Goal: Task Accomplishment & Management: Complete application form

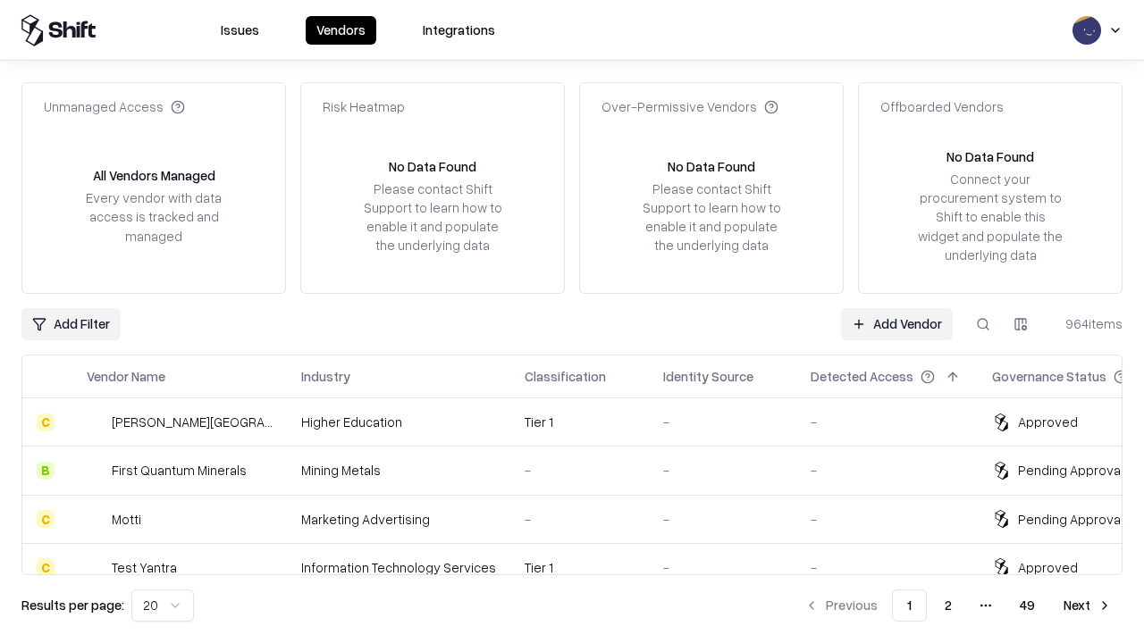
click at [896, 323] on link "Add Vendor" at bounding box center [897, 324] width 112 height 32
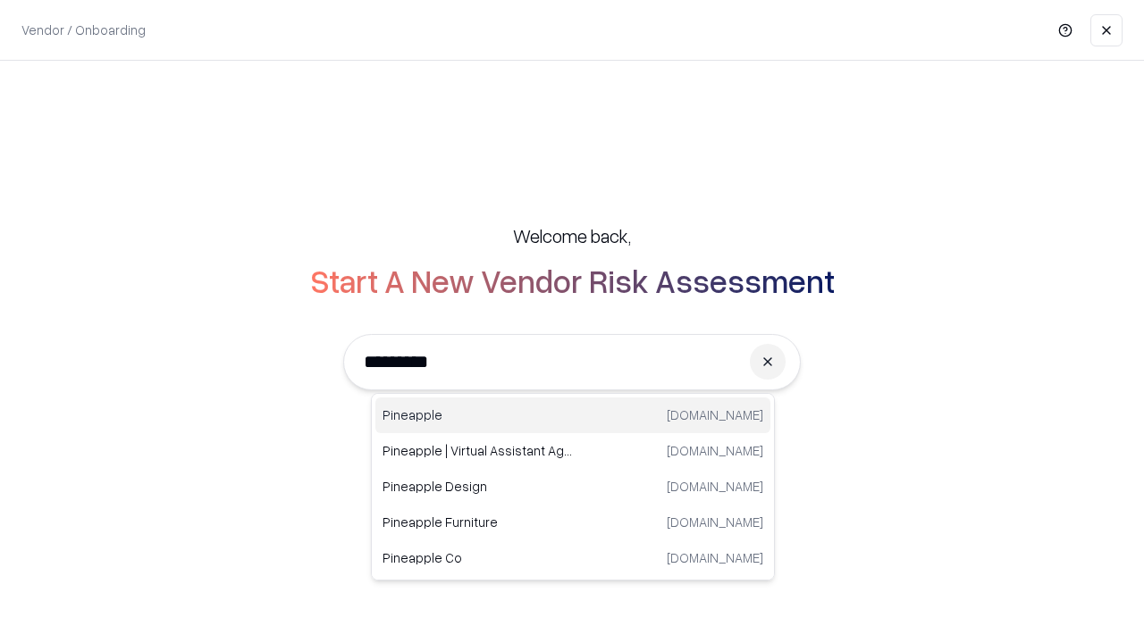
click at [573, 416] on div "Pineapple [DOMAIN_NAME]" at bounding box center [572, 416] width 395 height 36
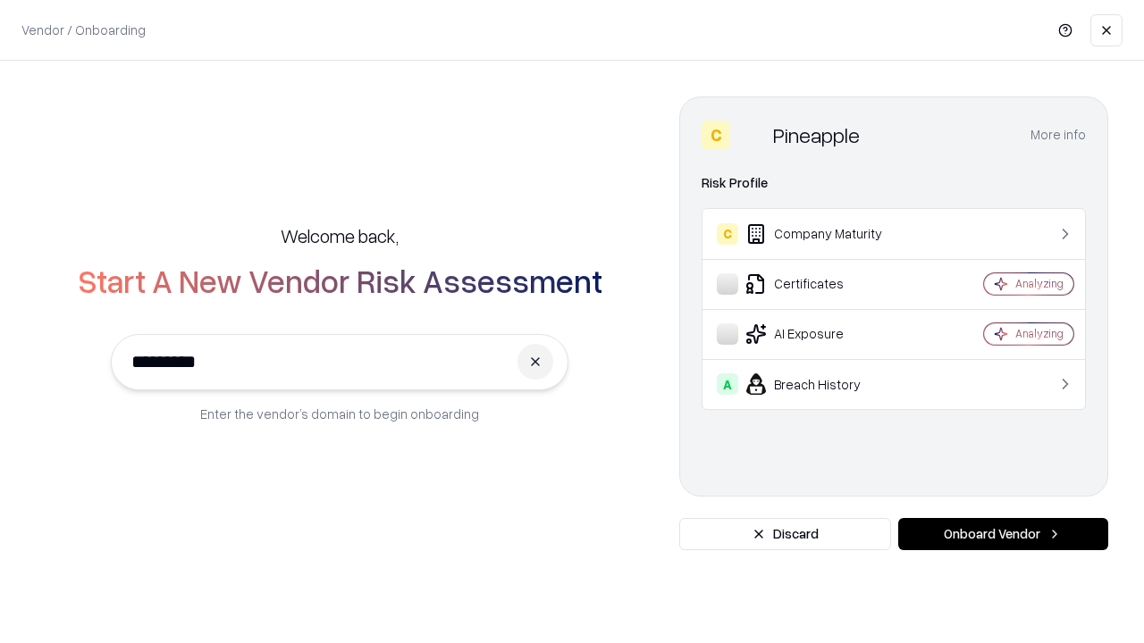
type input "*********"
click at [1003, 534] on button "Onboard Vendor" at bounding box center [1003, 534] width 210 height 32
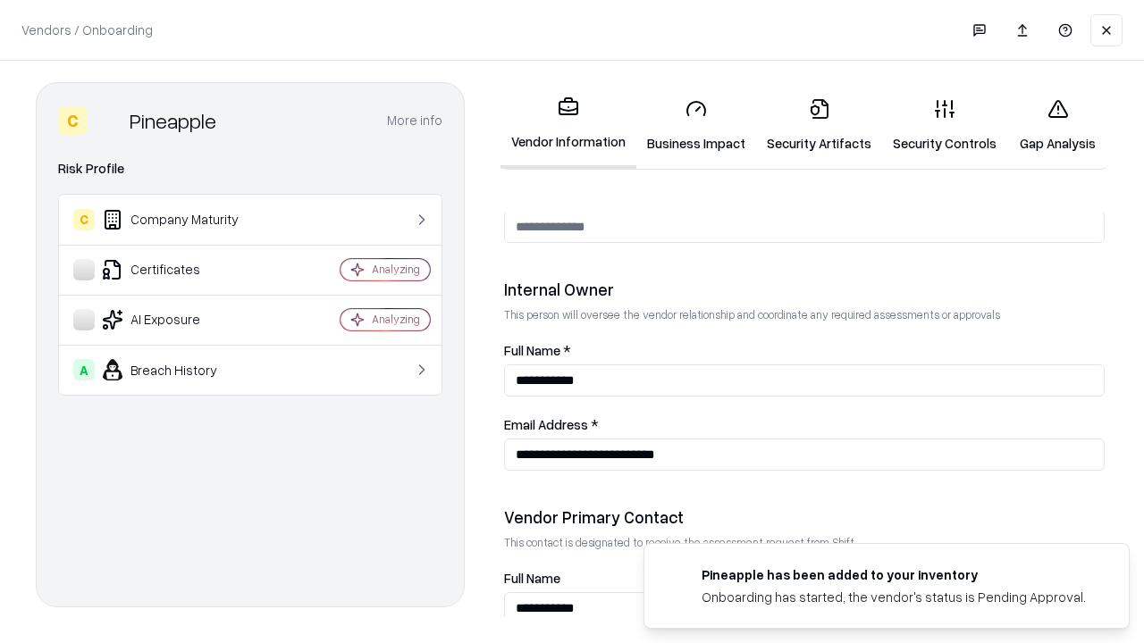
scroll to position [926, 0]
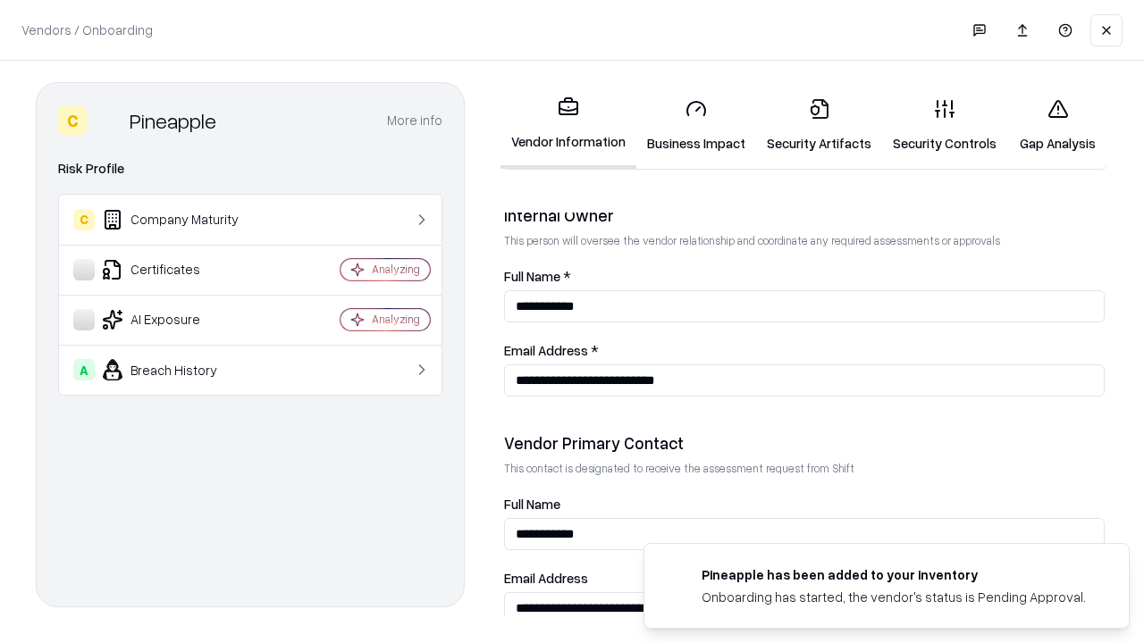
click at [696, 125] on link "Business Impact" at bounding box center [696, 125] width 120 height 83
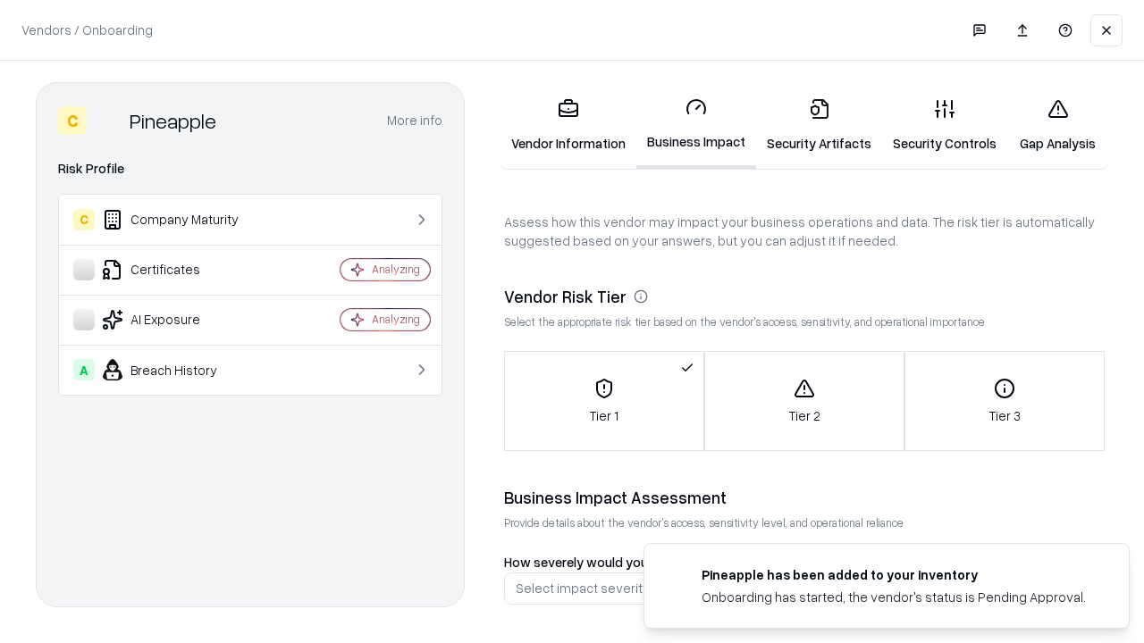
click at [819, 125] on link "Security Artifacts" at bounding box center [819, 125] width 126 height 83
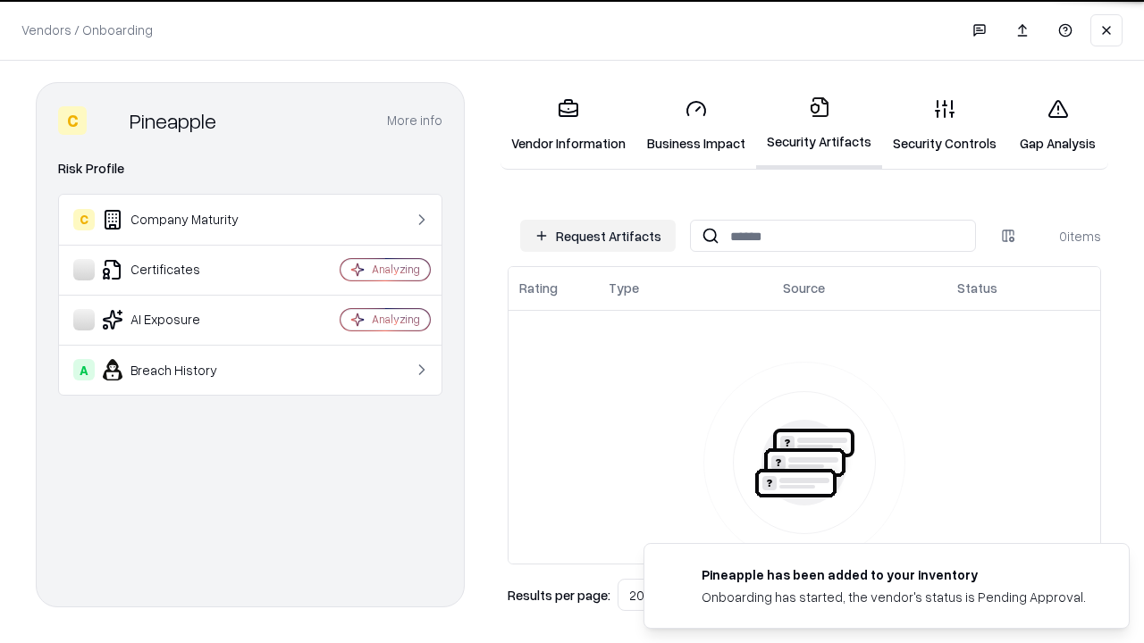
click at [598, 236] on button "Request Artifacts" at bounding box center [597, 236] width 155 height 32
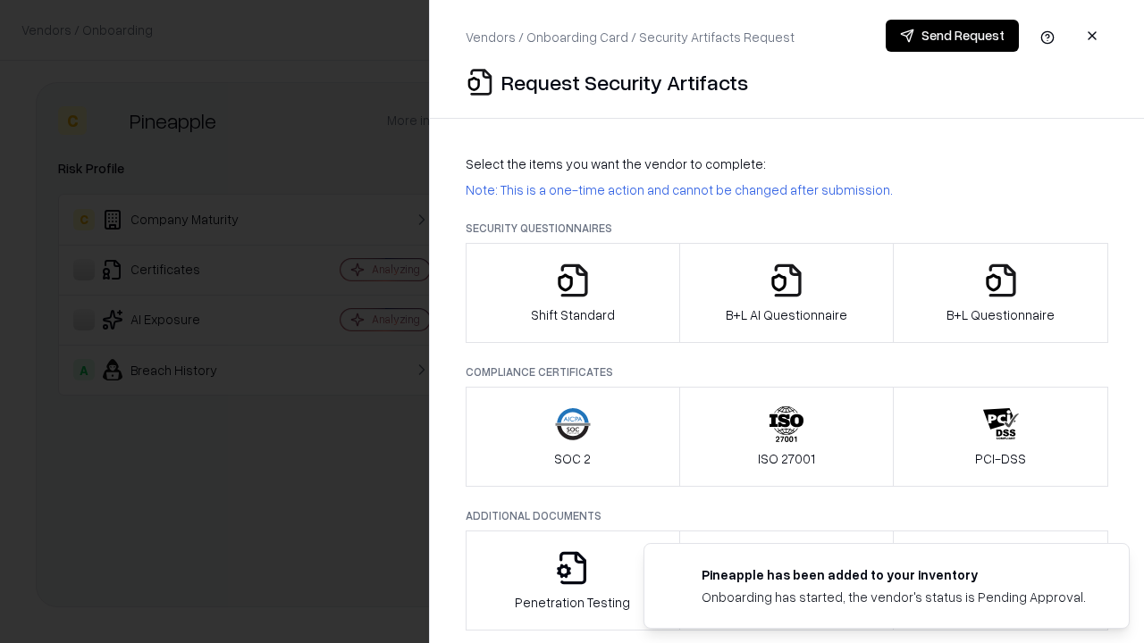
click at [572, 293] on icon "button" at bounding box center [573, 281] width 36 height 36
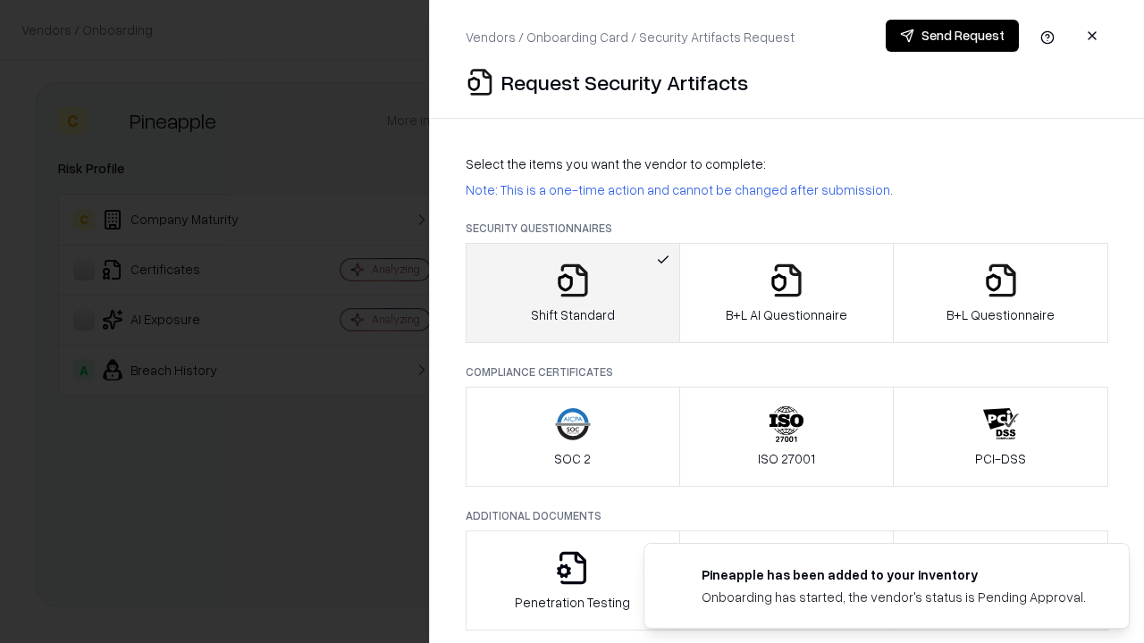
click at [952, 36] on button "Send Request" at bounding box center [952, 36] width 133 height 32
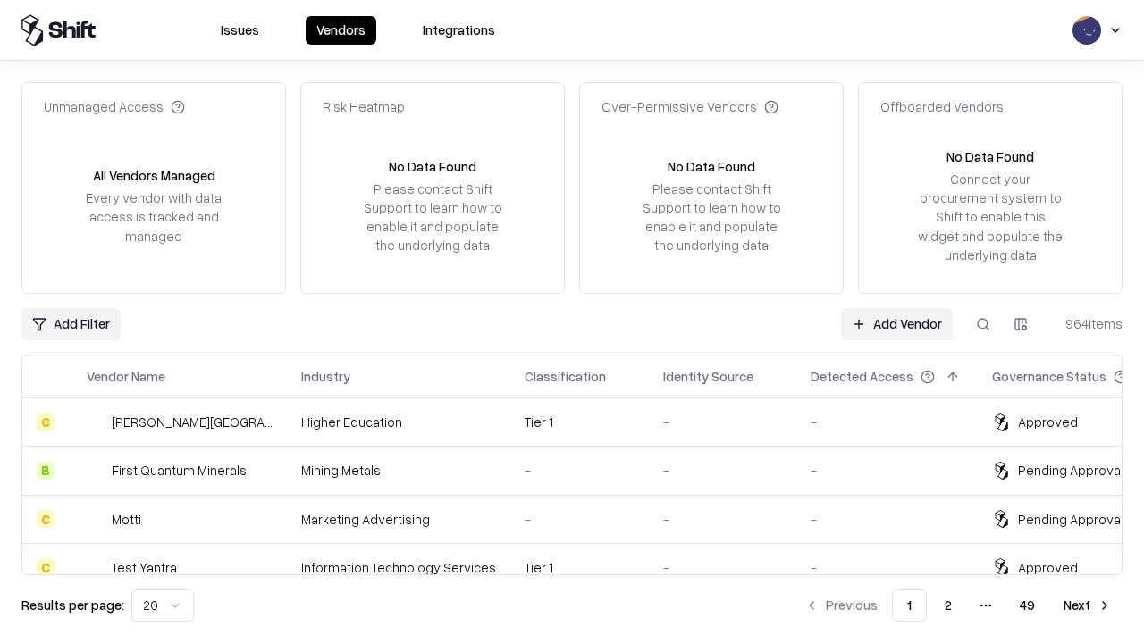
click at [896, 323] on link "Add Vendor" at bounding box center [897, 324] width 112 height 32
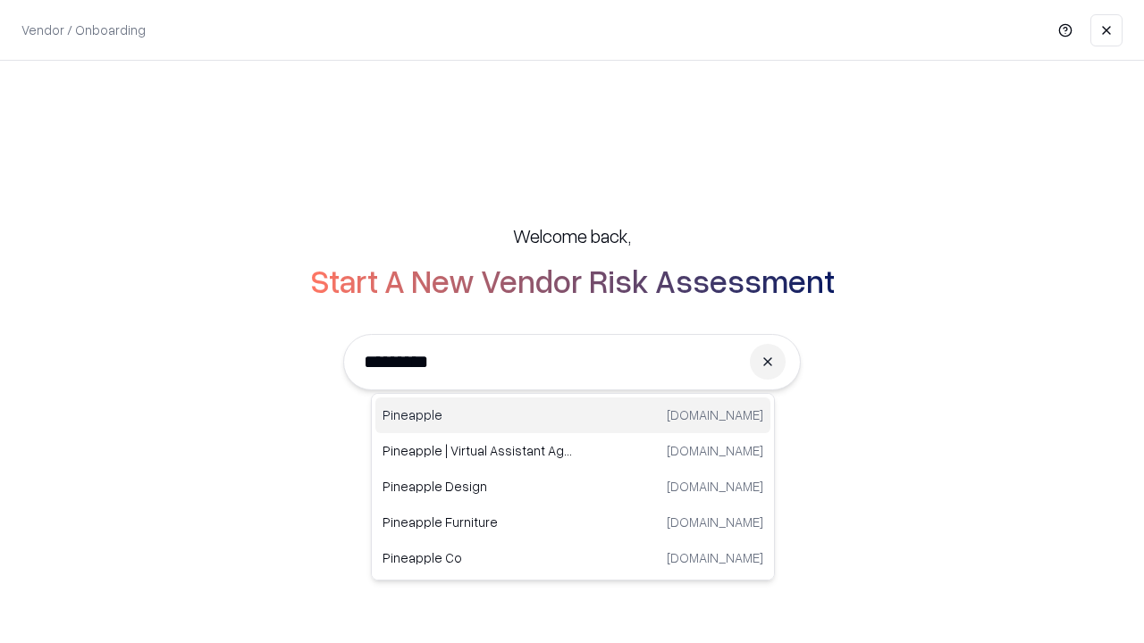
click at [573, 416] on div "Pineapple [DOMAIN_NAME]" at bounding box center [572, 416] width 395 height 36
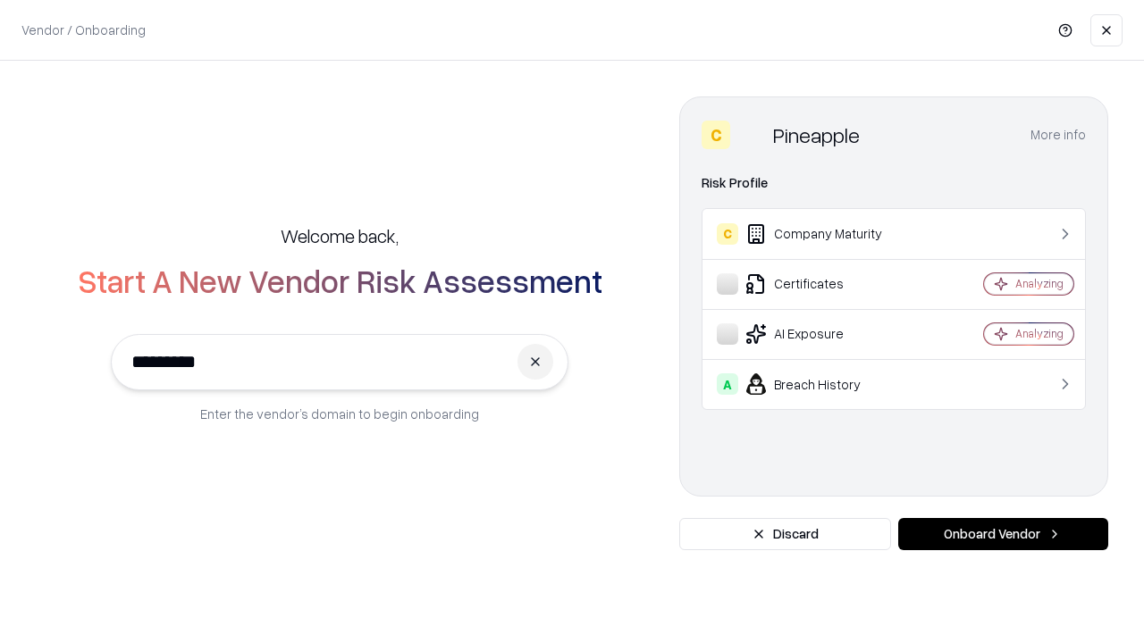
type input "*********"
click at [1003, 534] on button "Onboard Vendor" at bounding box center [1003, 534] width 210 height 32
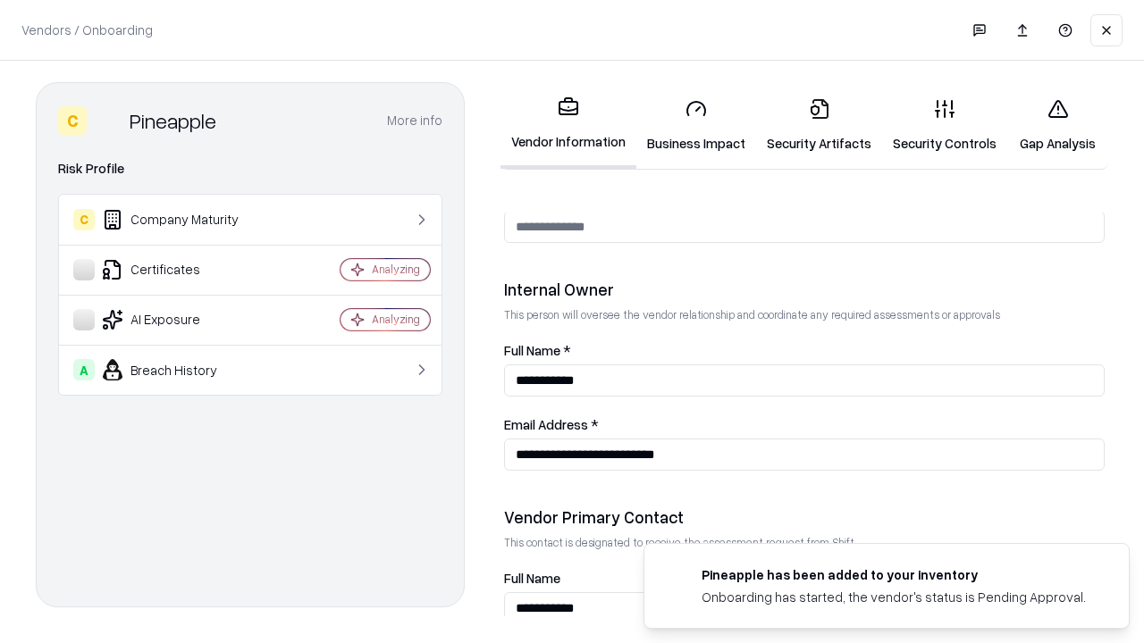
scroll to position [926, 0]
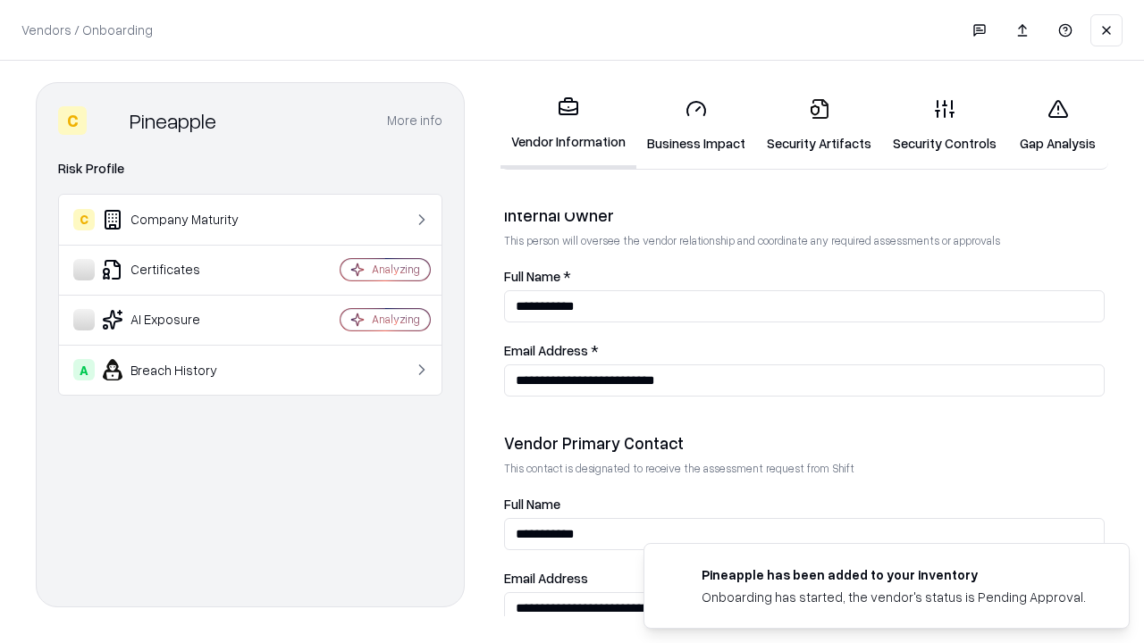
click at [1057, 125] on link "Gap Analysis" at bounding box center [1057, 125] width 101 height 83
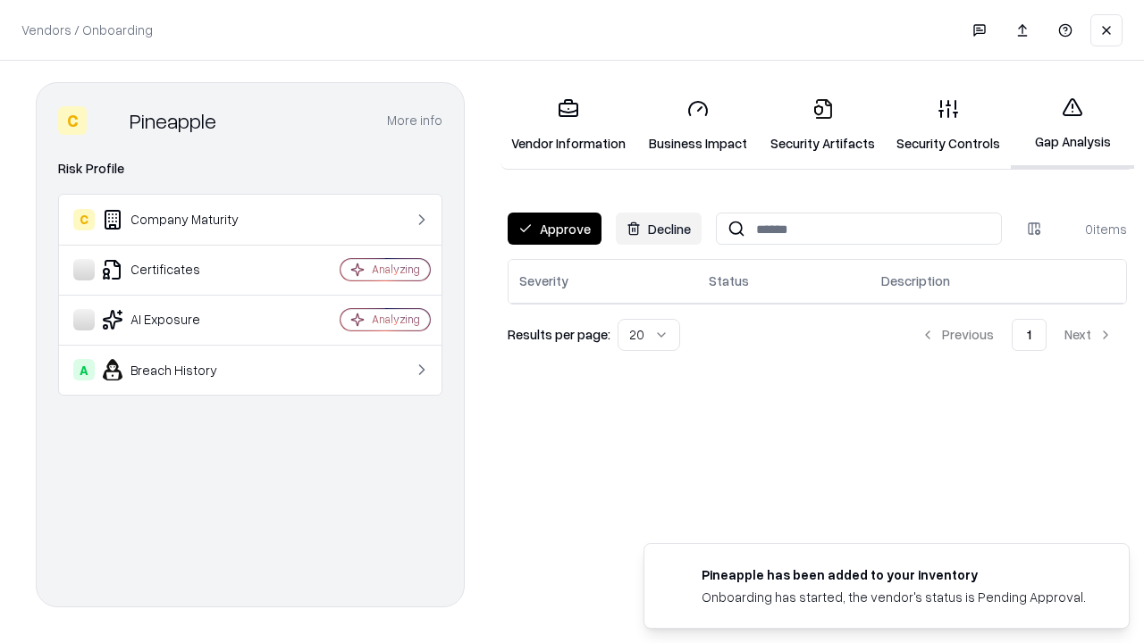
click at [554, 229] on button "Approve" at bounding box center [555, 229] width 94 height 32
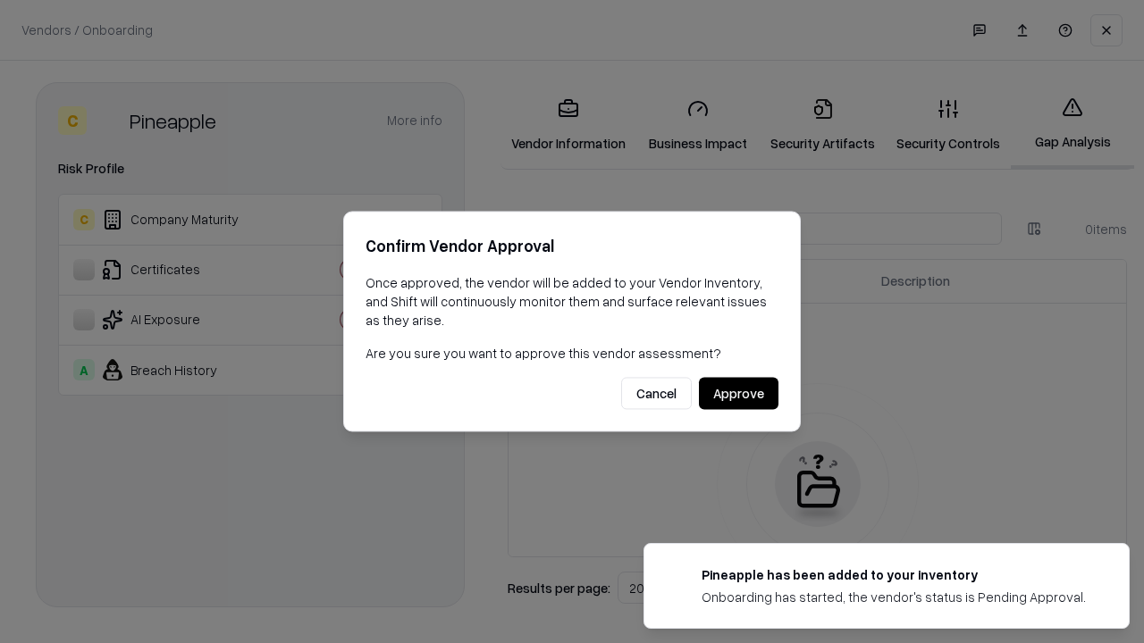
click at [738, 393] on button "Approve" at bounding box center [739, 394] width 80 height 32
